Goal: Check status

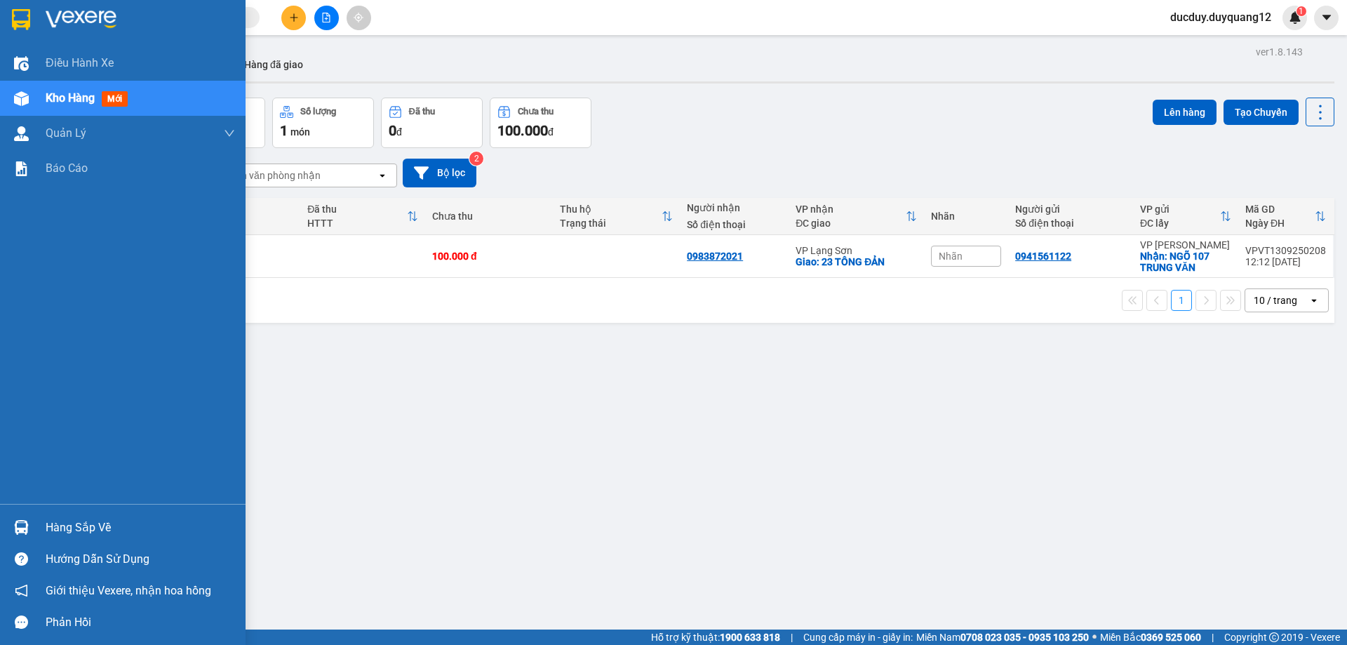
click at [72, 527] on div "Hàng sắp về" at bounding box center [140, 527] width 189 height 21
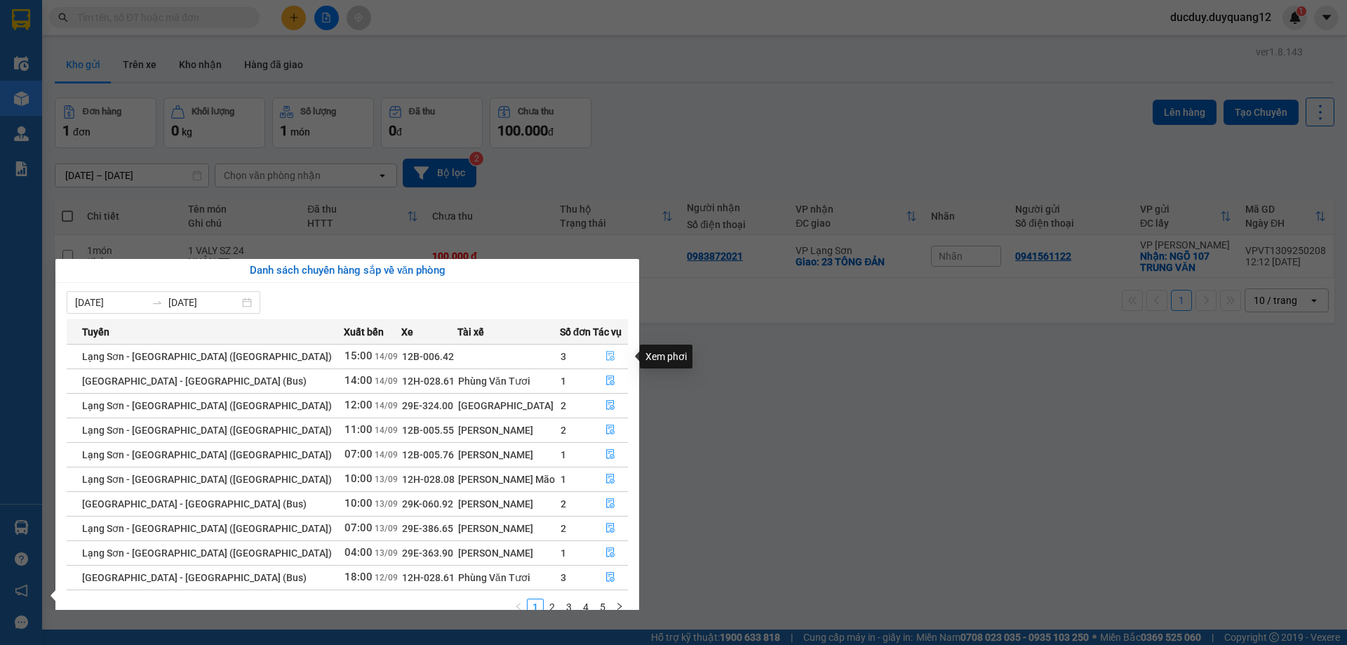
click at [605, 356] on icon "file-done" at bounding box center [610, 356] width 10 height 10
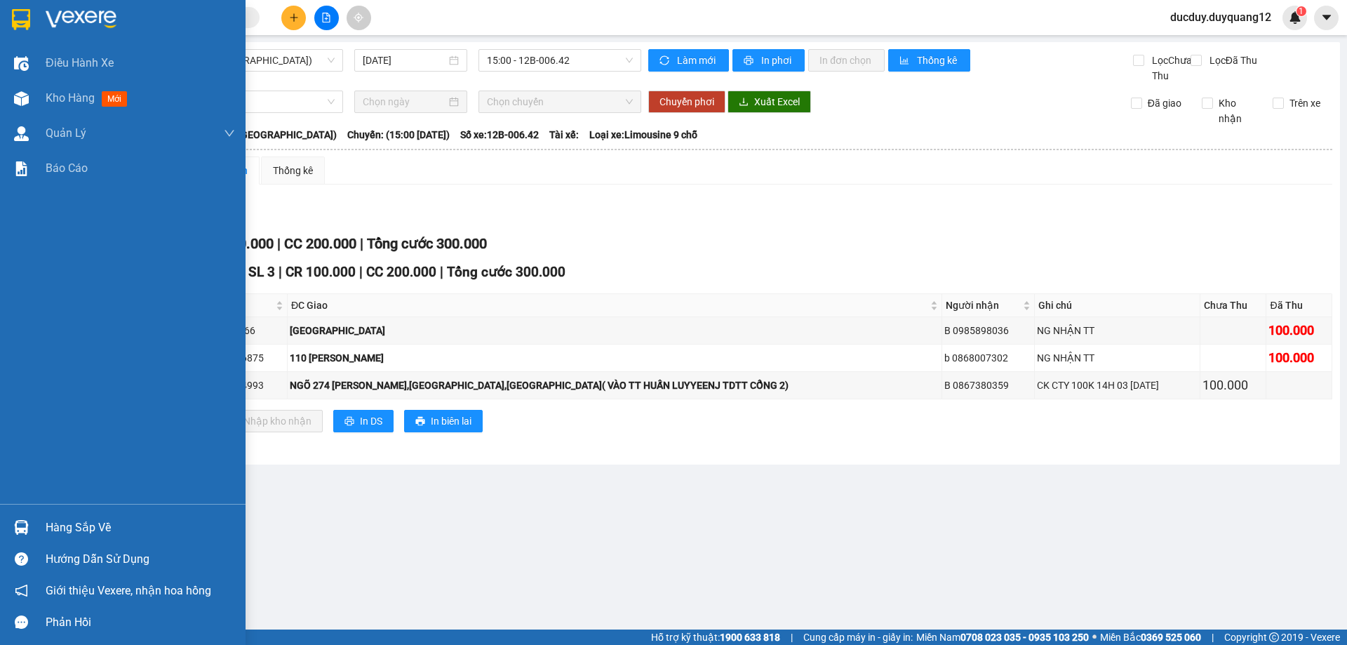
drag, startPoint x: 82, startPoint y: 525, endPoint x: 91, endPoint y: 523, distance: 9.4
click at [83, 525] on div "Hàng sắp về" at bounding box center [140, 527] width 189 height 21
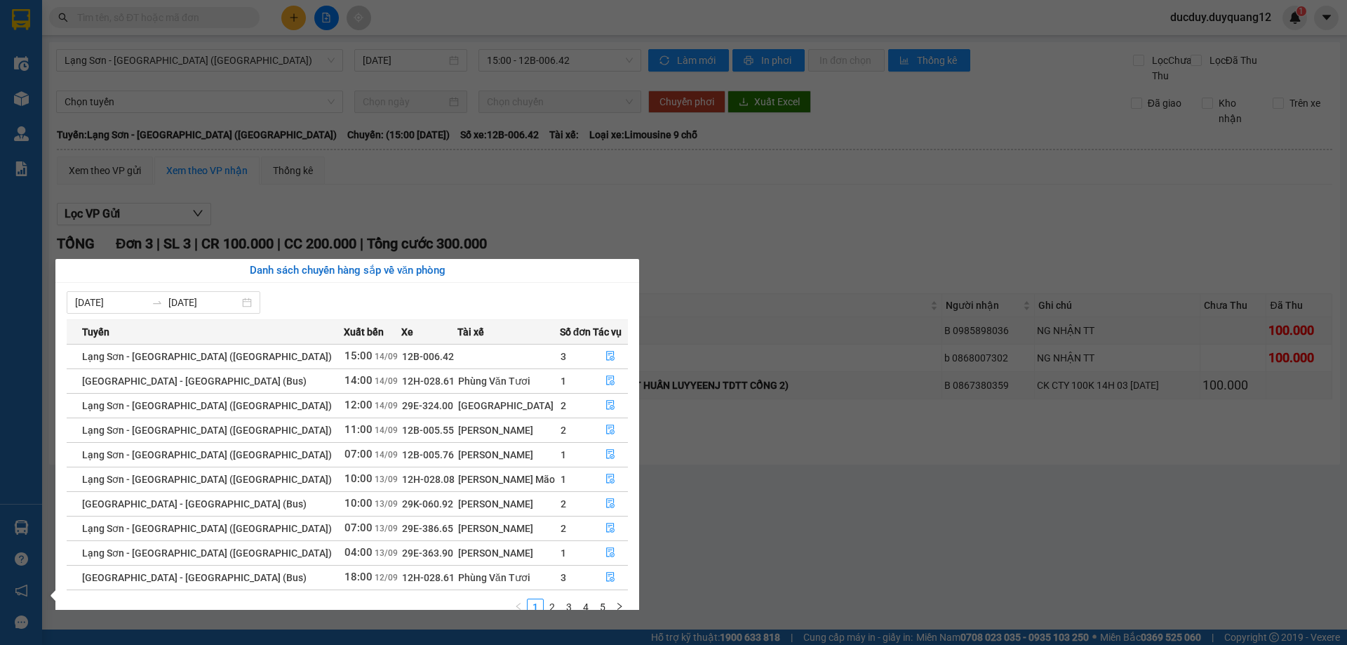
click at [811, 238] on section "Kết quả tìm kiếm ( 0 ) Bộ lọc No Data ducduy.duyquang12 1 Điều hành xe Kho hàng…" at bounding box center [673, 322] width 1347 height 645
